Goal: Transaction & Acquisition: Purchase product/service

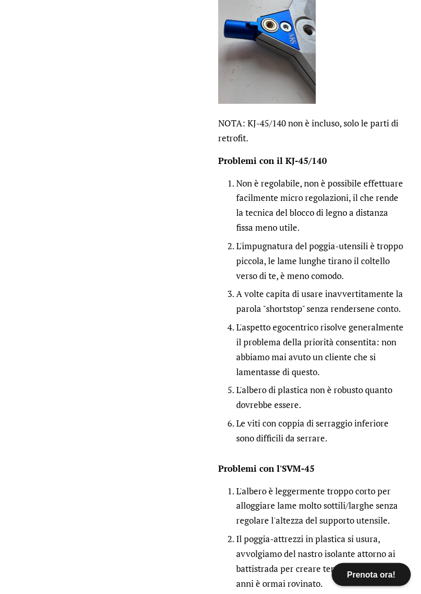
scroll to position [931, 0]
click at [303, 328] on font "L'aspetto egocentrico risolve generalmente il problema della priorità consentit…" at bounding box center [320, 349] width 168 height 57
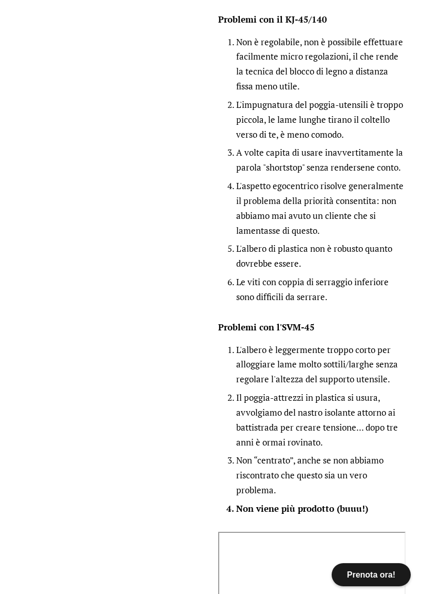
scroll to position [1074, 0]
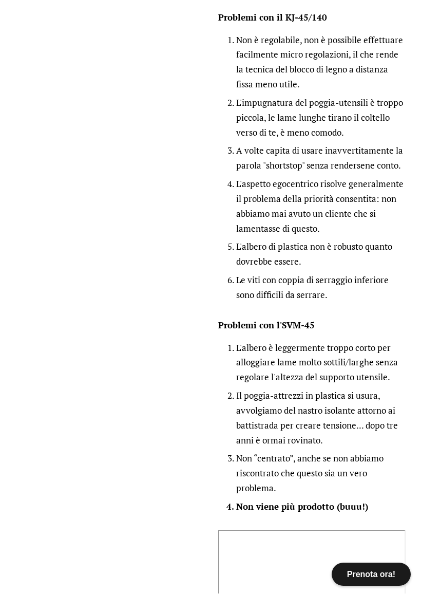
click at [331, 435] on li "Il poggia-attrezzi in plastica si usura, avvolgiamo del nastro isolante attorno…" at bounding box center [321, 419] width 170 height 60
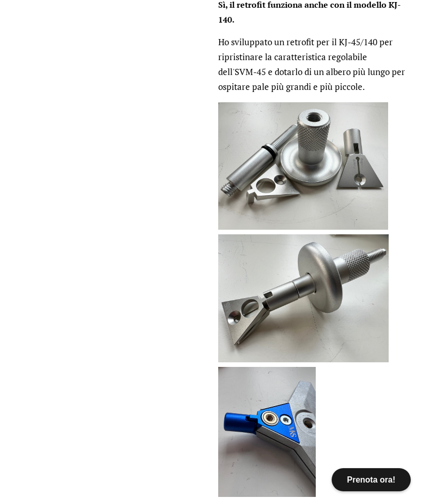
scroll to position [537, 0]
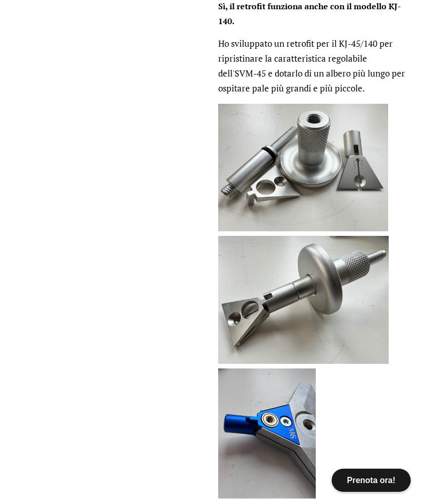
click at [308, 343] on img at bounding box center [303, 299] width 171 height 128
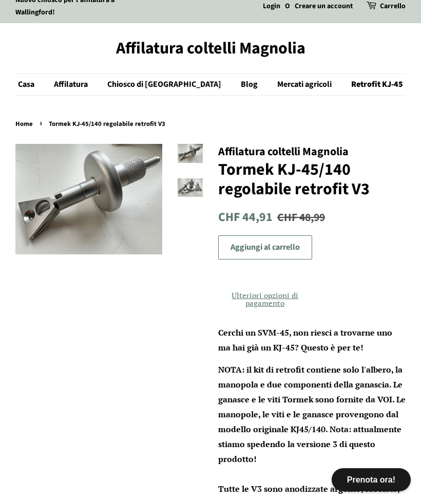
scroll to position [0, 0]
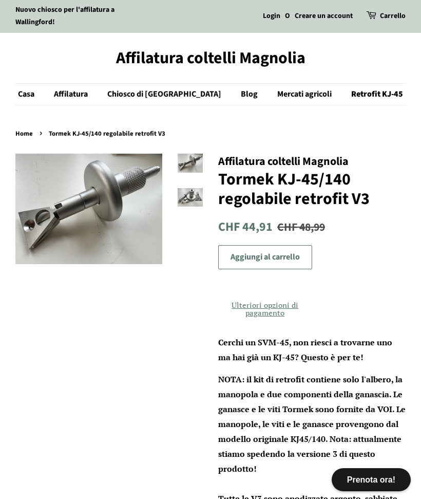
click at [306, 253] on button "Aggiungi al carrello" at bounding box center [265, 257] width 94 height 24
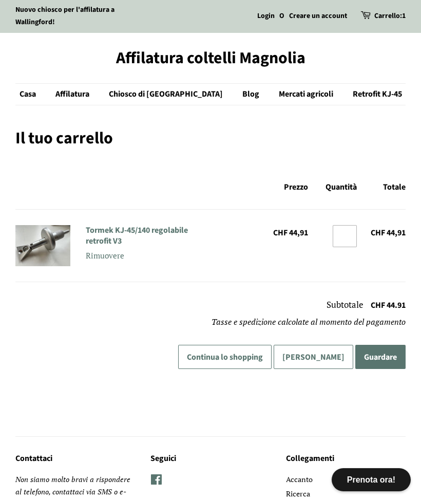
click at [346, 242] on input "*" at bounding box center [345, 236] width 25 height 22
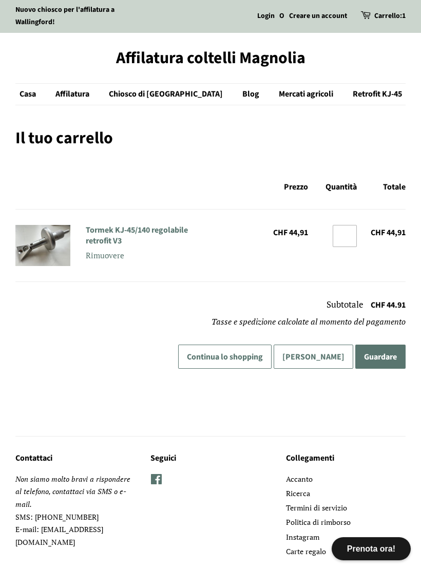
type input "*"
click at [235, 355] on font "Continua lo shopping" at bounding box center [225, 356] width 76 height 11
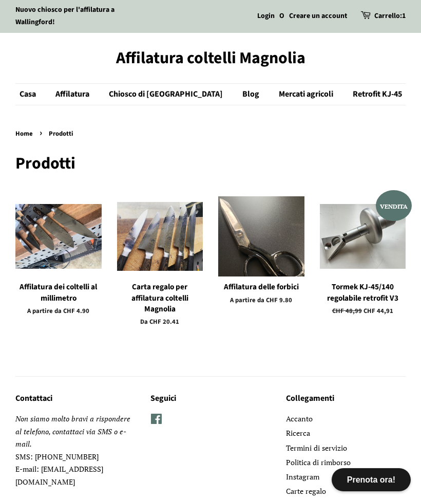
click at [374, 284] on font "Tormek KJ-45/140 regolabile retrofit V3" at bounding box center [362, 292] width 71 height 22
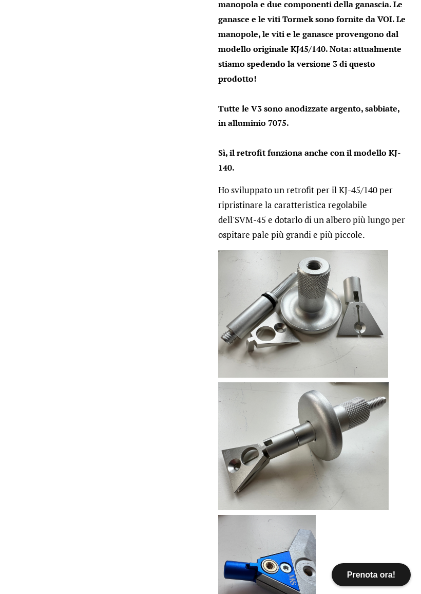
scroll to position [426, 0]
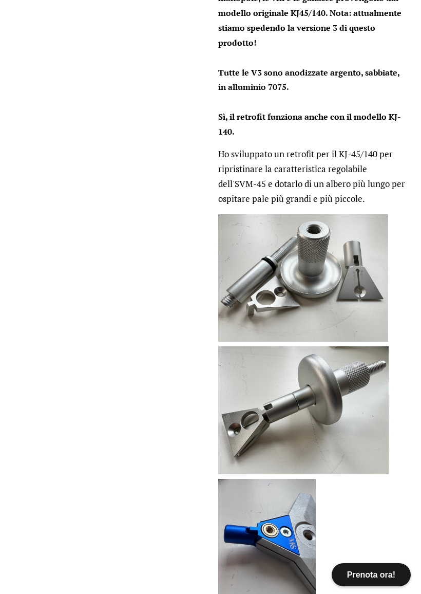
click at [378, 523] on font "Prenota ora!" at bounding box center [371, 574] width 48 height 9
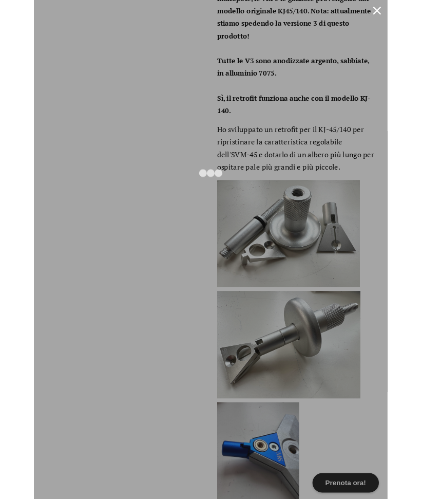
scroll to position [0, 0]
